Goal: Transaction & Acquisition: Purchase product/service

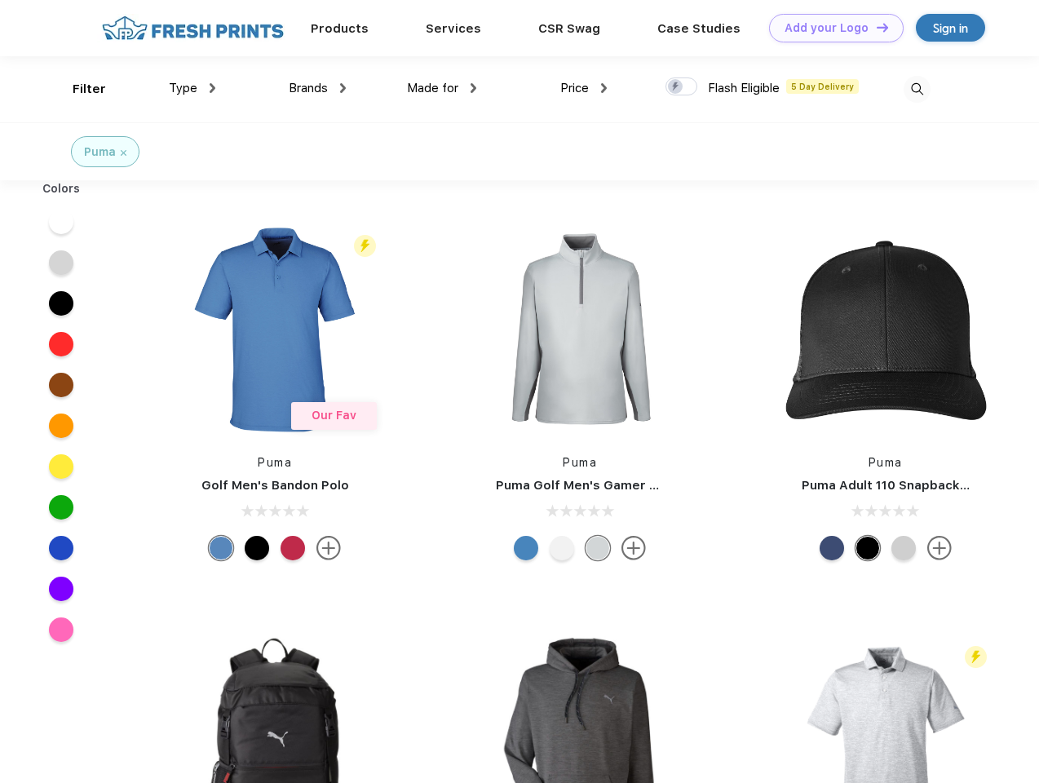
click at [830, 28] on link "Add your Logo Design Tool" at bounding box center [836, 28] width 135 height 29
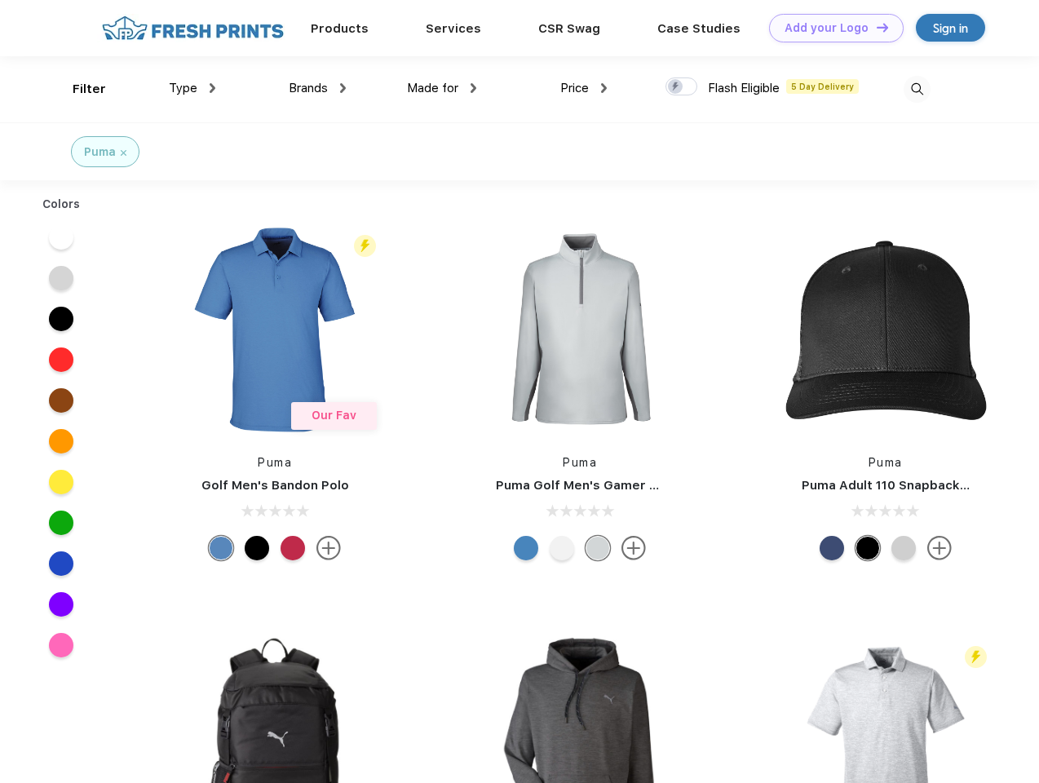
click at [0, 0] on div "Design Tool" at bounding box center [0, 0] width 0 height 0
click at [875, 27] on link "Add your Logo Design Tool" at bounding box center [836, 28] width 135 height 29
click at [78, 89] on div "Filter" at bounding box center [89, 89] width 33 height 19
click at [192, 88] on span "Type" at bounding box center [183, 88] width 29 height 15
click at [317, 88] on span "Brands" at bounding box center [308, 88] width 39 height 15
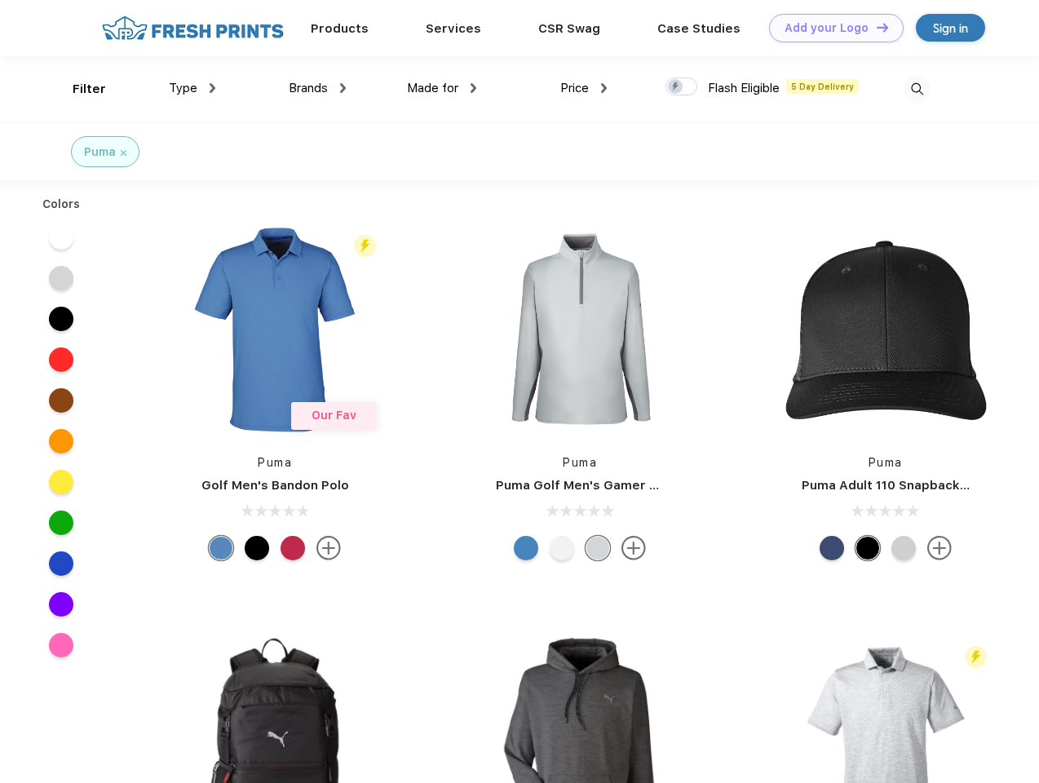
click at [442, 88] on span "Made for" at bounding box center [432, 88] width 51 height 15
click at [584, 88] on span "Price" at bounding box center [574, 88] width 29 height 15
click at [682, 87] on div at bounding box center [681, 86] width 32 height 18
click at [676, 87] on input "checkbox" at bounding box center [670, 82] width 11 height 11
click at [917, 89] on img at bounding box center [917, 89] width 27 height 27
